Goal: Complete application form

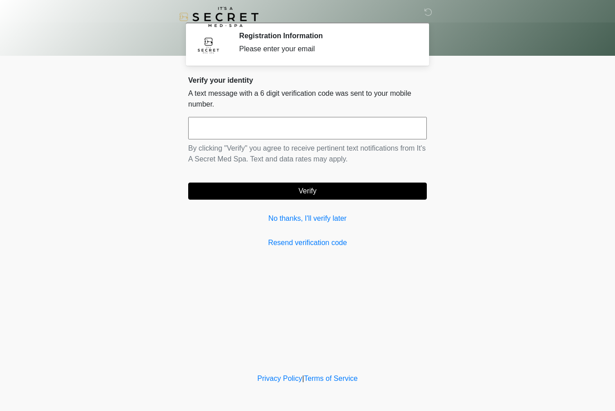
scroll to position [0, 0]
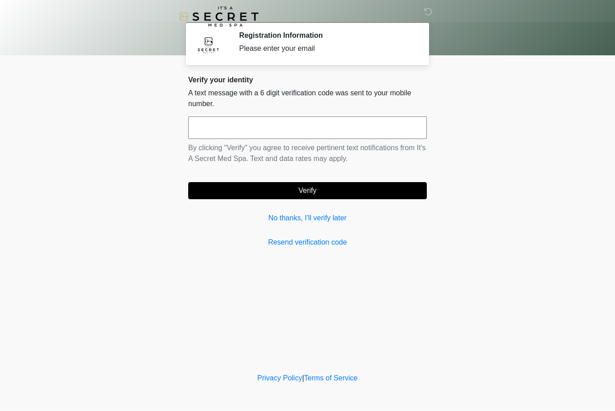
click at [365, 119] on input "text" at bounding box center [307, 128] width 239 height 23
type input "******"
click at [537, 156] on body "‎ ‎ Registration Information Please enter your email Please connect to Wi-Fi no…" at bounding box center [307, 205] width 615 height 411
click at [348, 192] on button "Verify" at bounding box center [307, 191] width 239 height 17
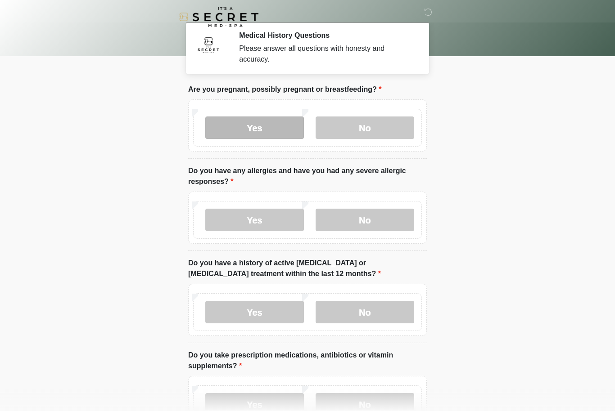
click at [281, 130] on label "Yes" at bounding box center [254, 128] width 99 height 23
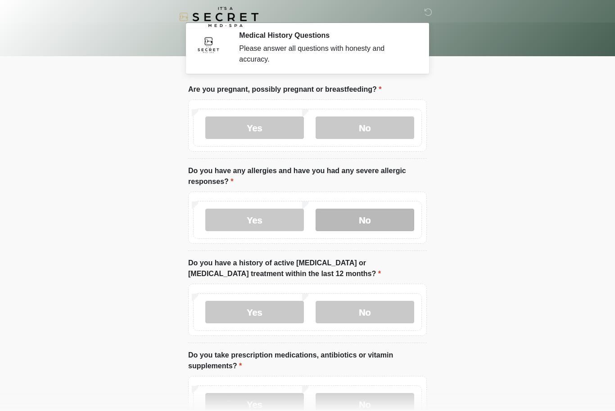
click at [374, 220] on label "No" at bounding box center [364, 220] width 99 height 23
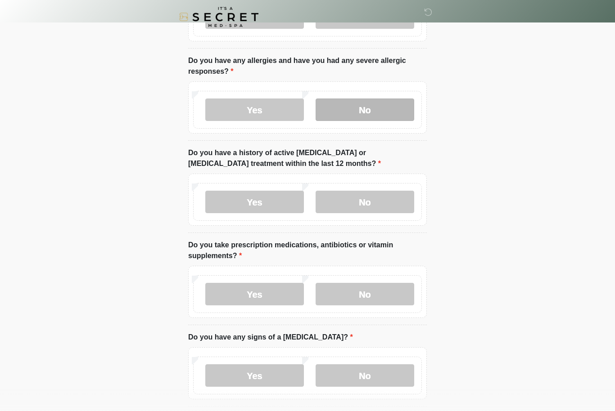
scroll to position [115, 0]
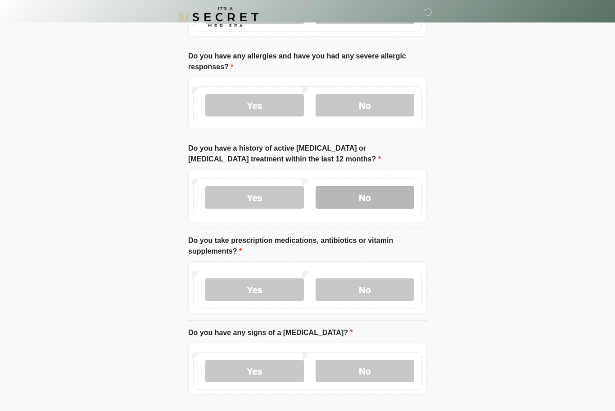
click at [391, 191] on label "No" at bounding box center [364, 197] width 99 height 23
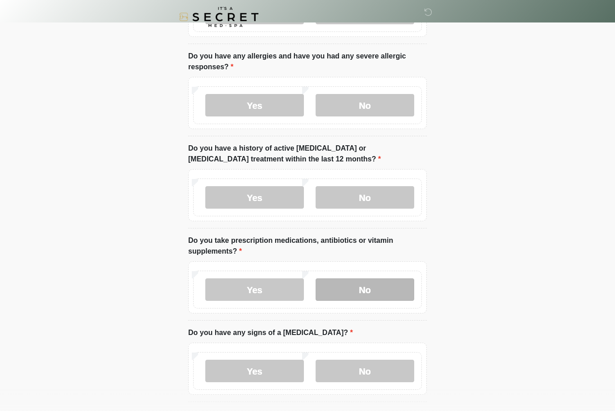
click at [376, 294] on label "No" at bounding box center [364, 290] width 99 height 23
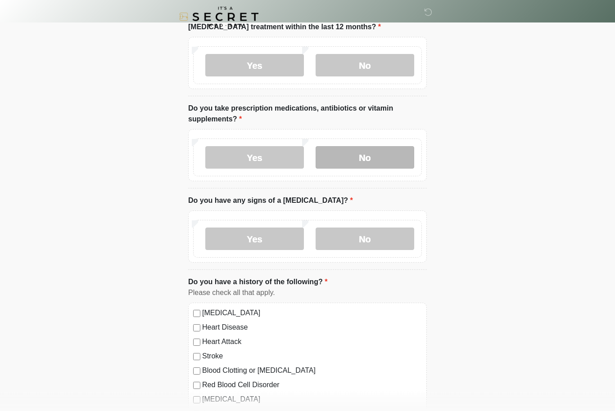
scroll to position [261, 0]
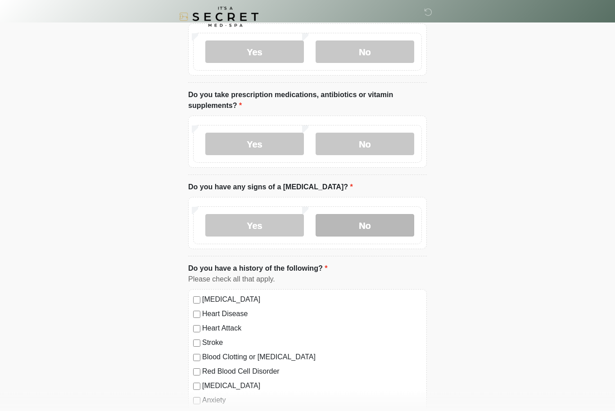
click at [392, 226] on label "No" at bounding box center [364, 226] width 99 height 23
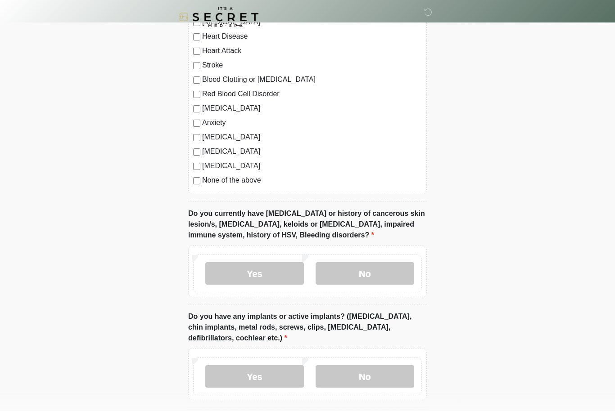
scroll to position [544, 0]
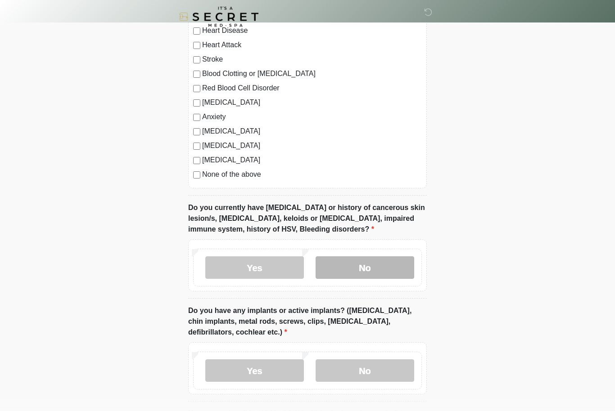
click at [398, 263] on label "No" at bounding box center [364, 268] width 99 height 23
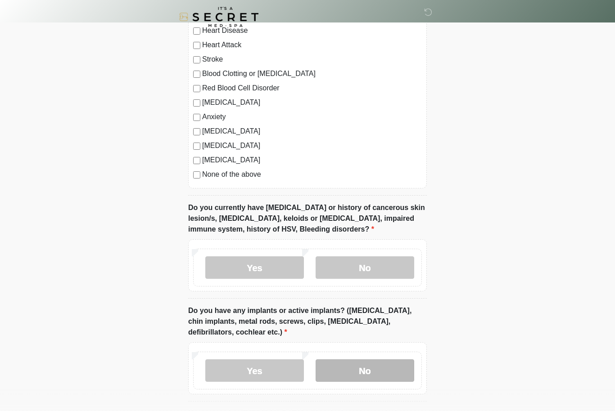
click at [383, 367] on label "No" at bounding box center [364, 371] width 99 height 23
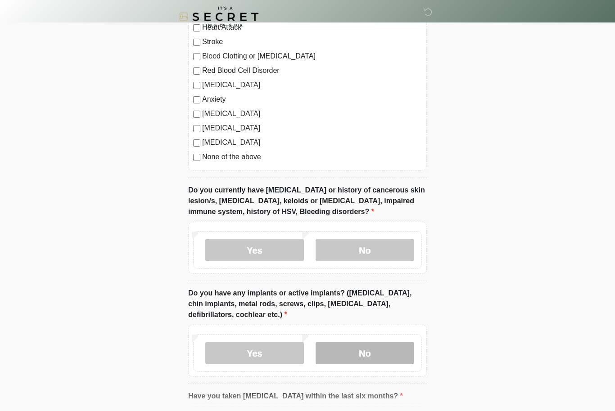
scroll to position [658, 0]
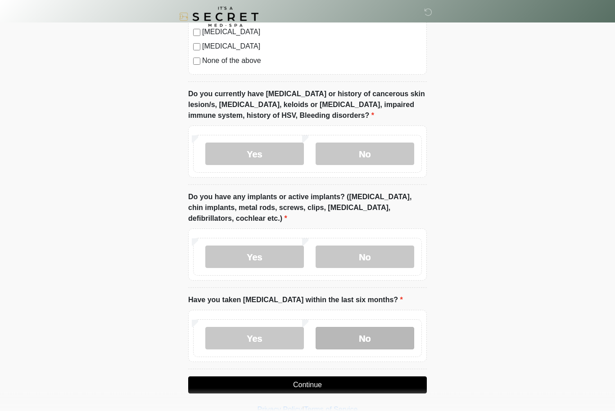
click at [389, 335] on label "No" at bounding box center [364, 339] width 99 height 23
click at [370, 386] on button "Continue" at bounding box center [307, 385] width 239 height 17
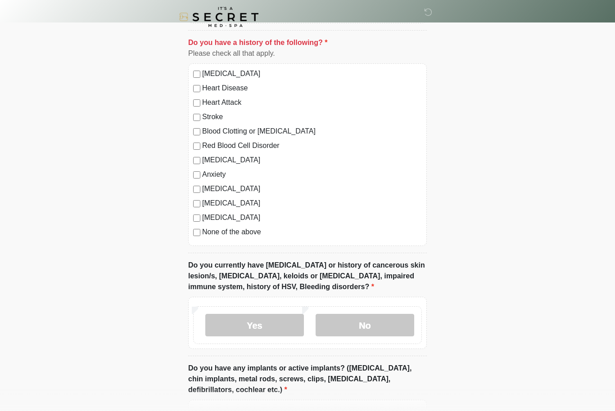
click at [209, 231] on label "None of the above" at bounding box center [312, 232] width 220 height 11
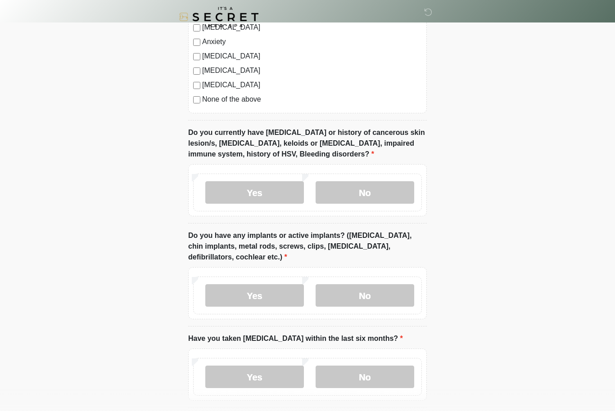
scroll to position [630, 0]
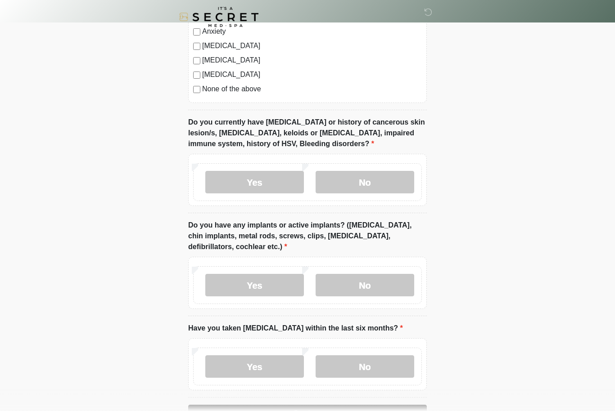
click at [379, 411] on button "Continue" at bounding box center [307, 413] width 239 height 17
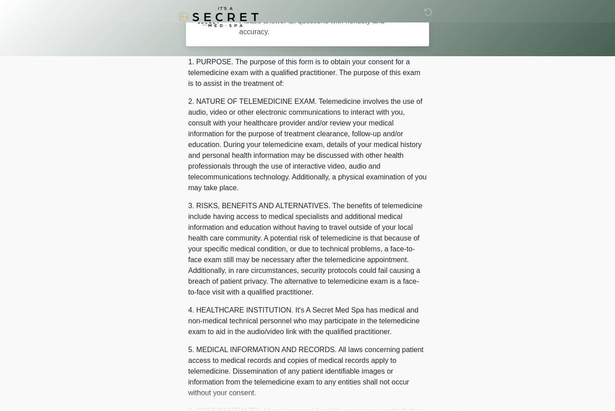
scroll to position [0, 0]
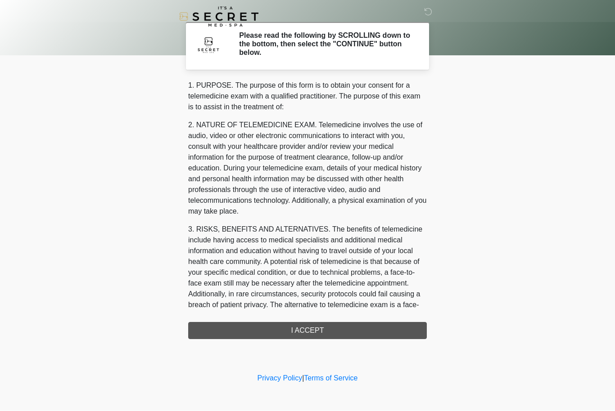
click at [375, 329] on div "1. PURPOSE. The purpose of this form is to obtain your consent for a telemedici…" at bounding box center [307, 210] width 239 height 259
click at [373, 328] on div "1. PURPOSE. The purpose of this form is to obtain your consent for a telemedici…" at bounding box center [307, 210] width 239 height 259
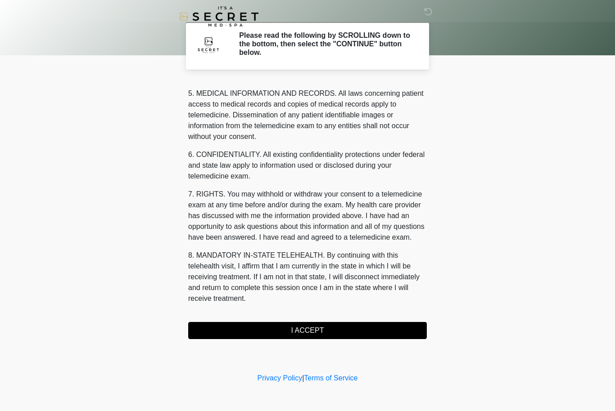
scroll to position [312, 0]
click at [347, 326] on button "I ACCEPT" at bounding box center [307, 331] width 239 height 17
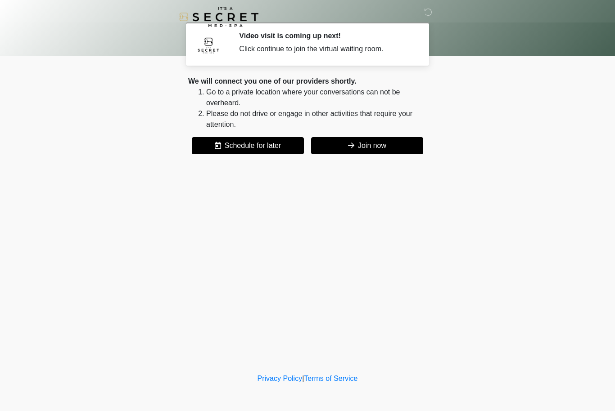
click at [392, 145] on button "Join now" at bounding box center [367, 145] width 112 height 17
